Goal: Transaction & Acquisition: Purchase product/service

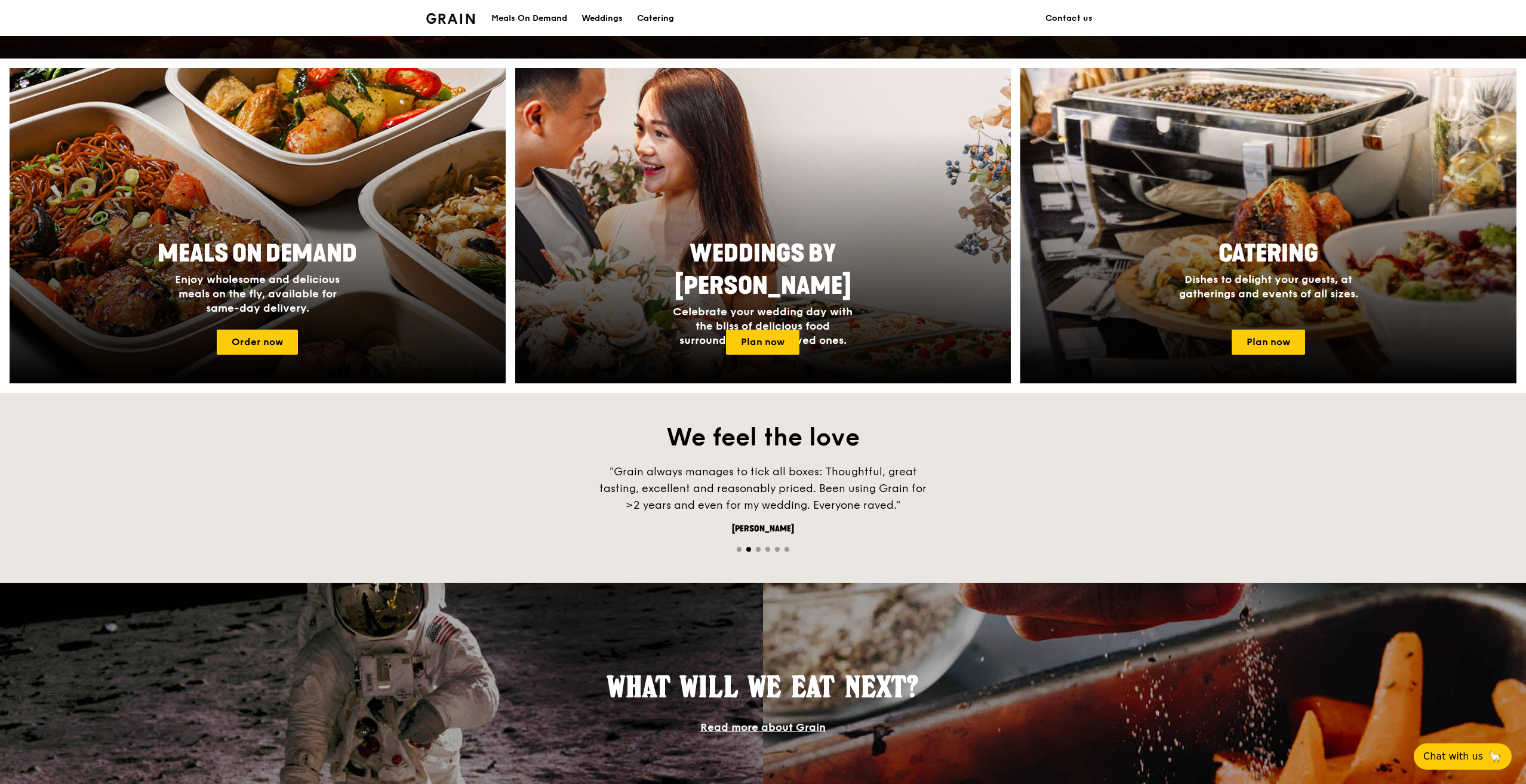
scroll to position [239, 0]
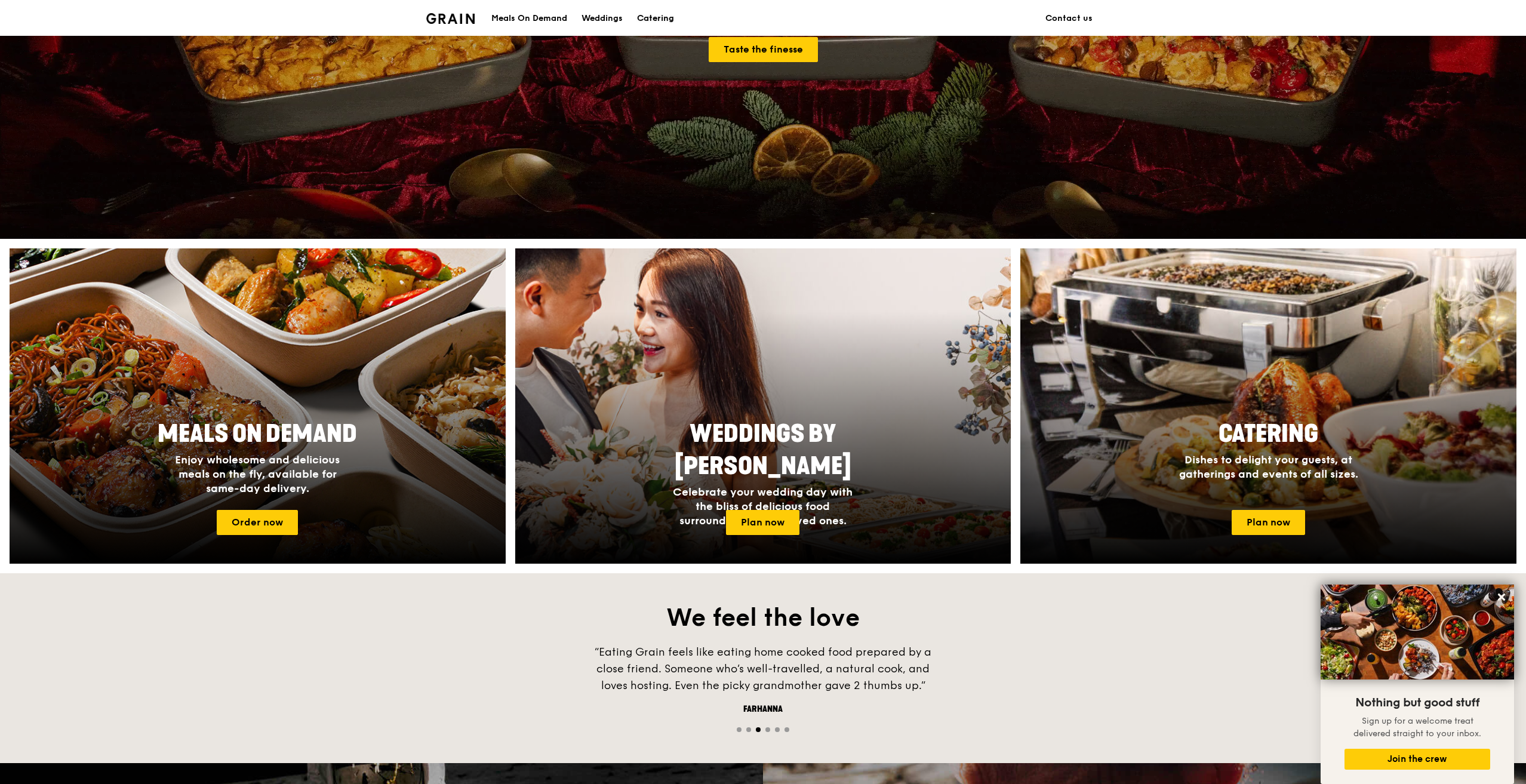
click at [655, 16] on div "Catering" at bounding box center [655, 19] width 37 height 36
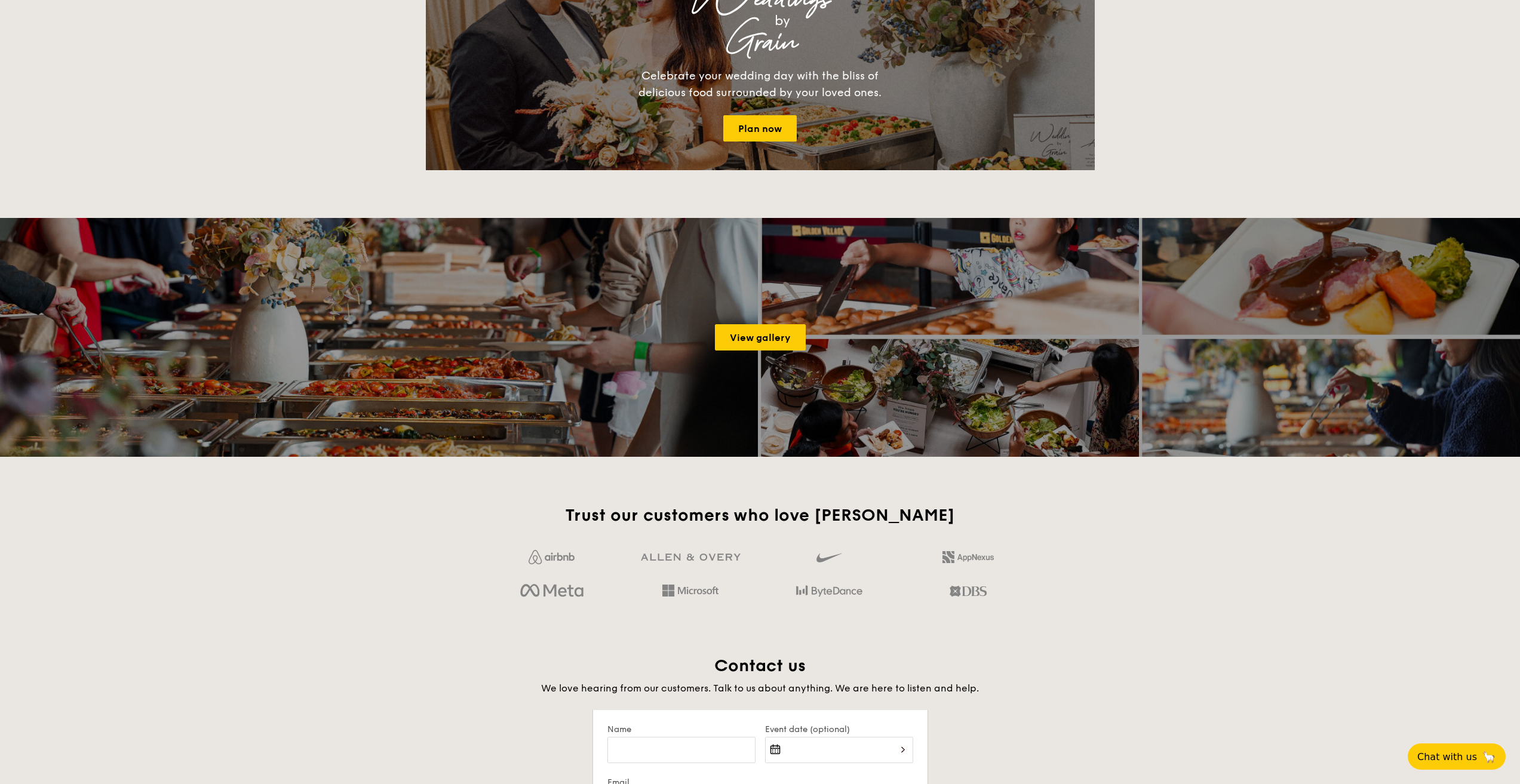
scroll to position [1961, 0]
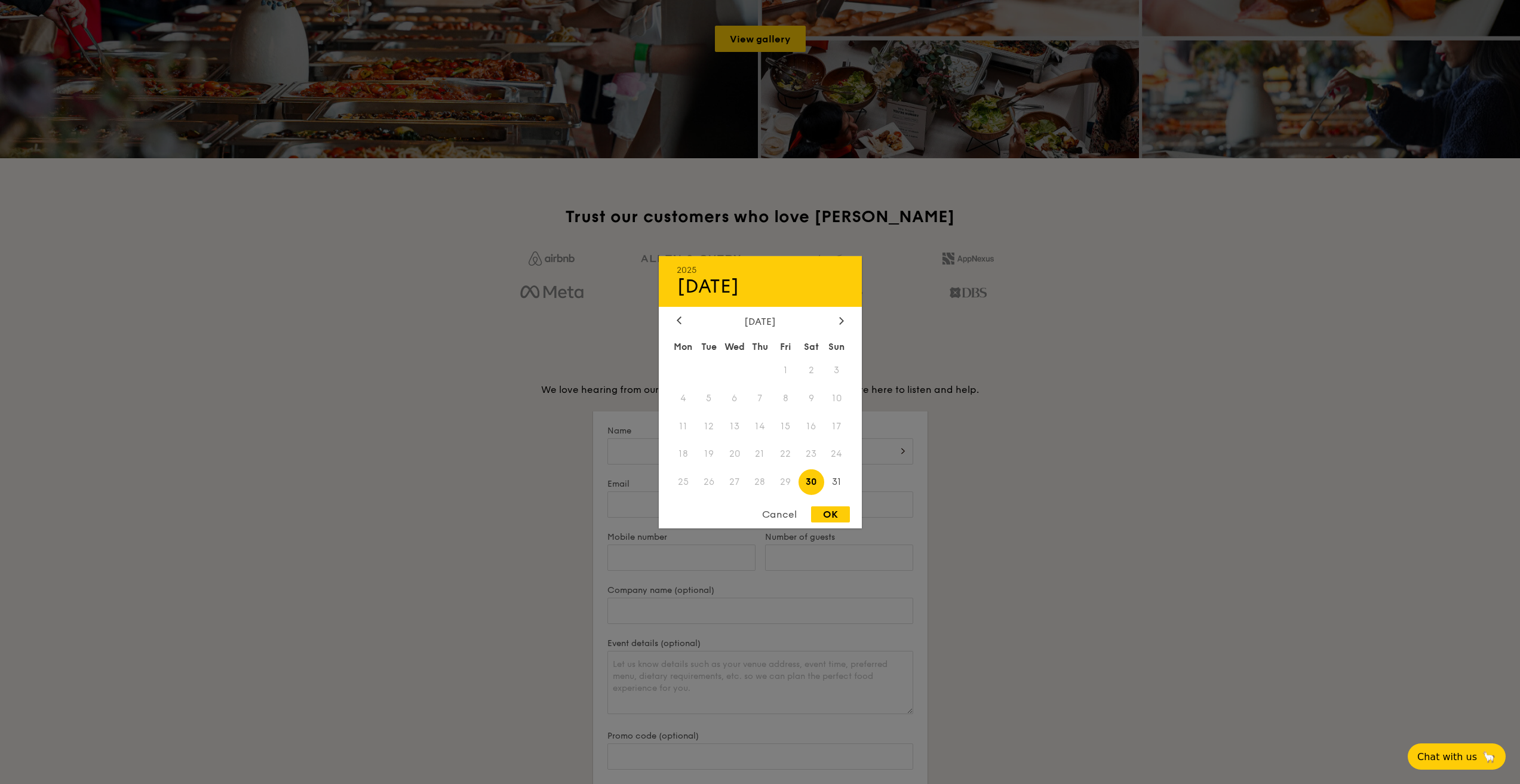
click at [857, 456] on div "2025 Aug [DATE] Tue Wed Thu Fri Sat Sun 1 2 3 4 5 6 7 8 9 10 11 12 13 14 15 16 …" at bounding box center [839, 459] width 148 height 41
click at [949, 441] on div at bounding box center [760, 392] width 1520 height 784
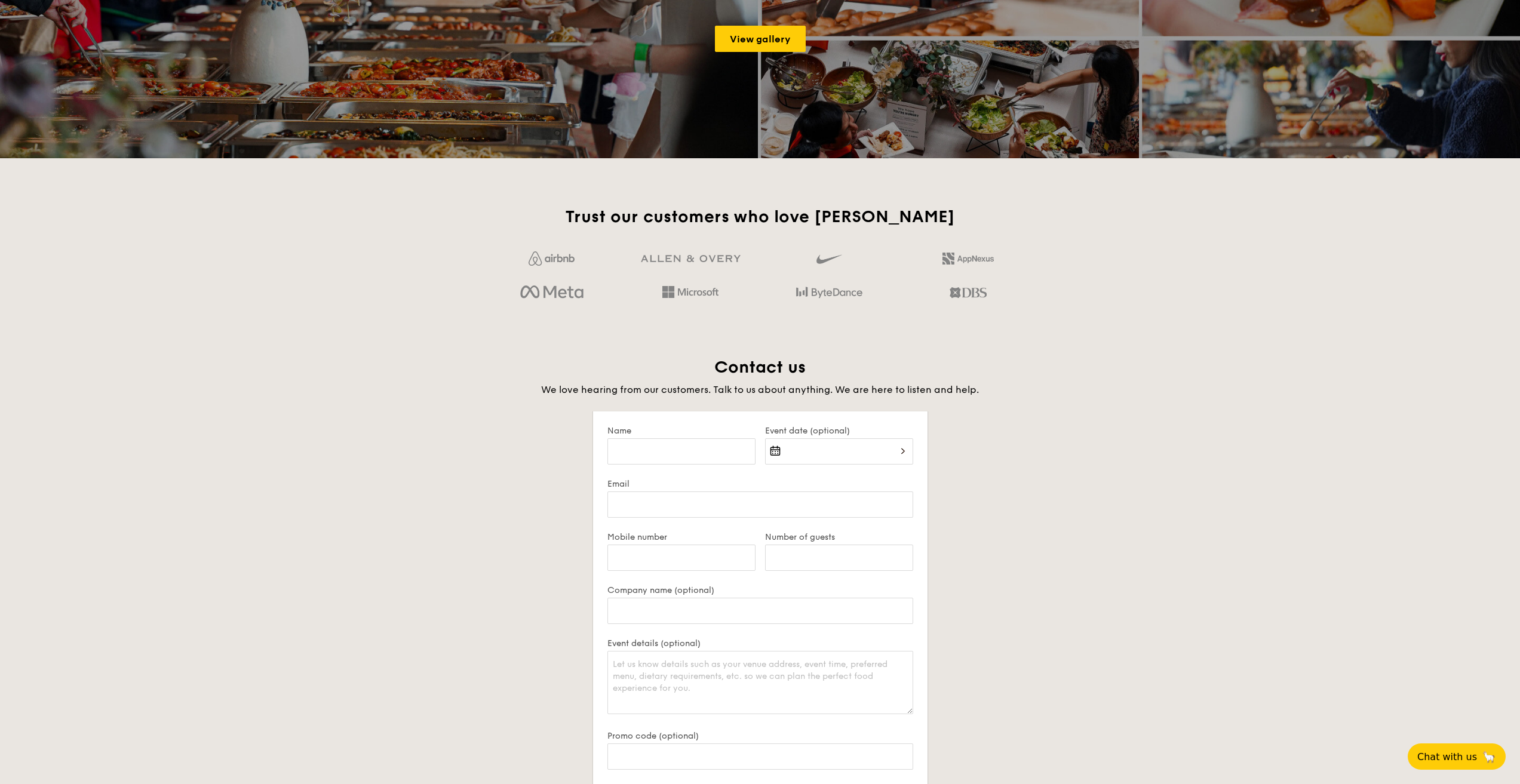
click at [840, 445] on div at bounding box center [839, 459] width 148 height 41
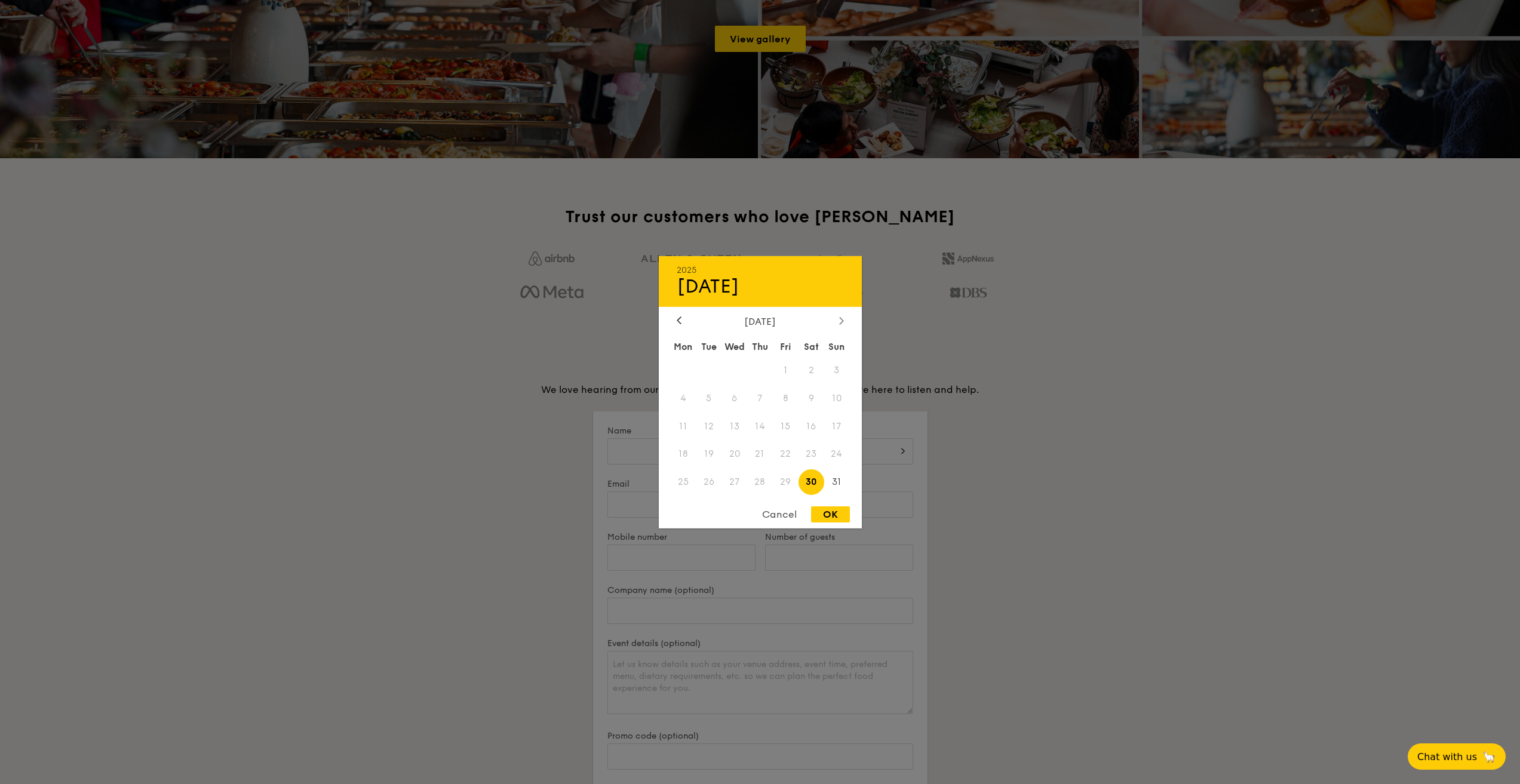
click at [840, 320] on icon at bounding box center [842, 320] width 5 height 8
click at [728, 368] on span "3" at bounding box center [734, 369] width 25 height 25
click at [826, 512] on div "OK" at bounding box center [830, 514] width 39 height 16
type input "[DATE]"
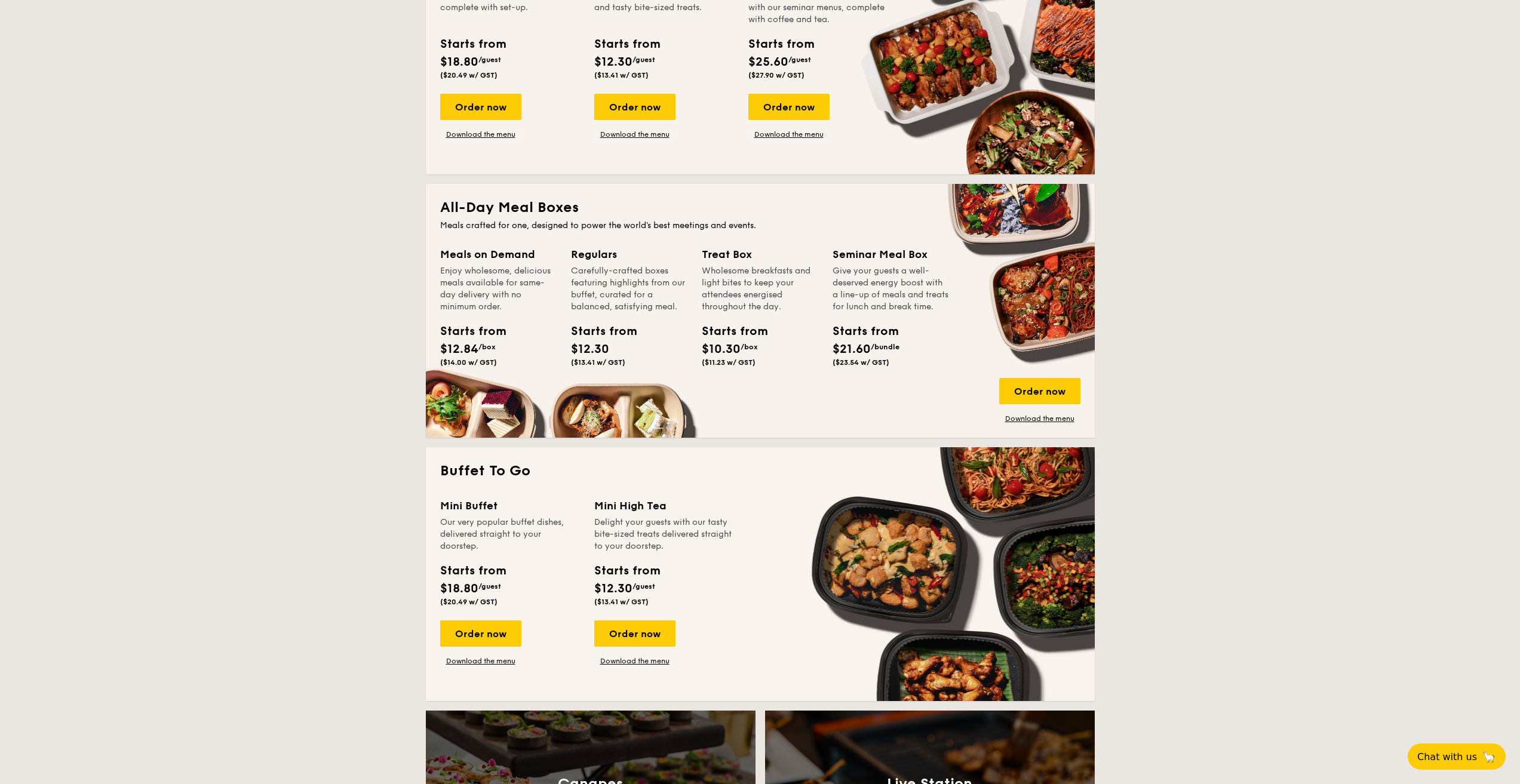
scroll to position [708, 0]
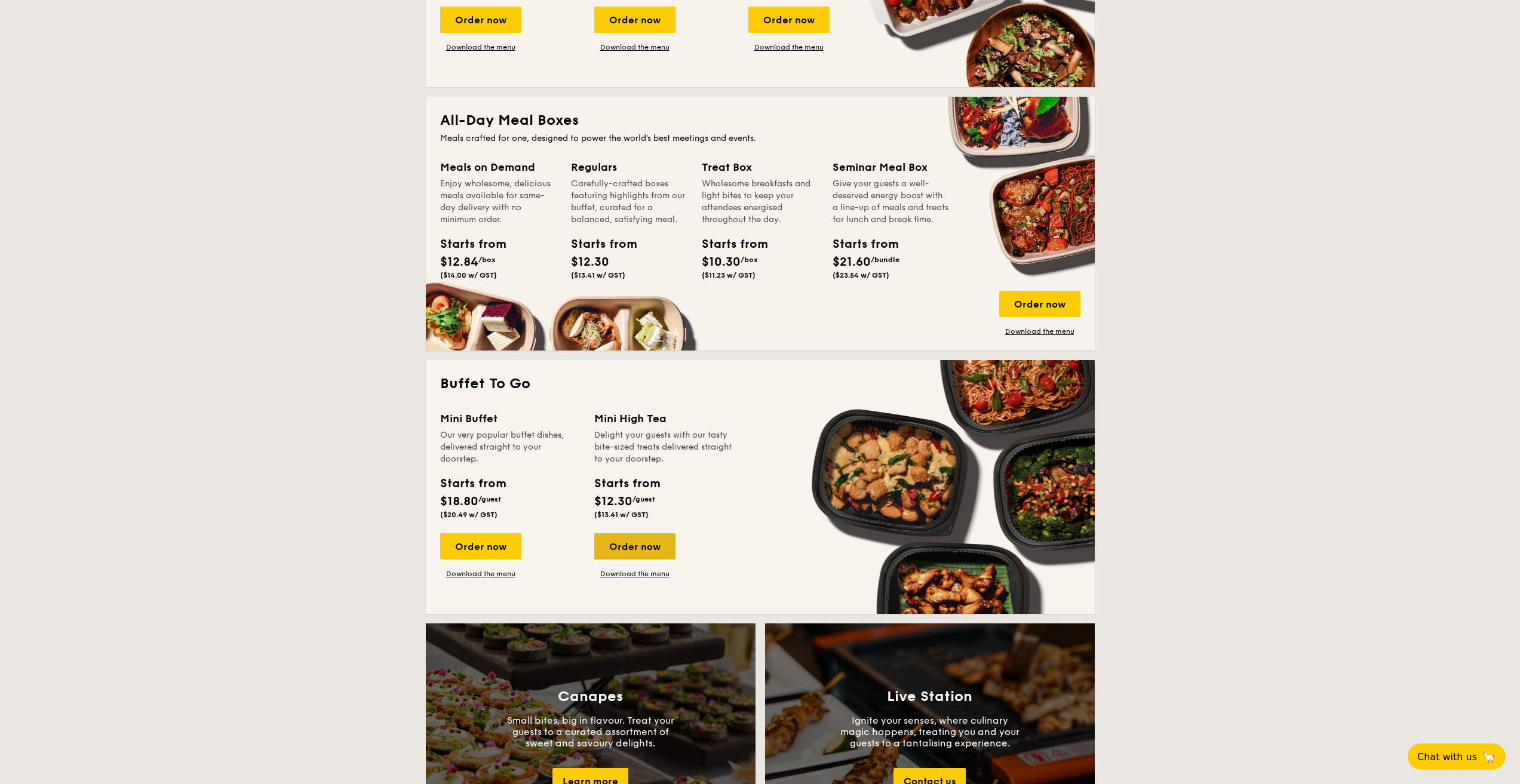
click at [638, 546] on div "Order now" at bounding box center [635, 546] width 82 height 26
